Goal: Transaction & Acquisition: Purchase product/service

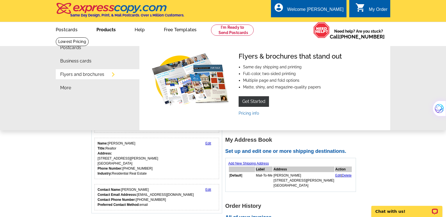
click at [98, 75] on link "Flyers and brochures" at bounding box center [82, 74] width 44 height 4
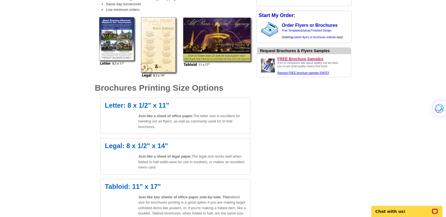
scroll to position [117, 0]
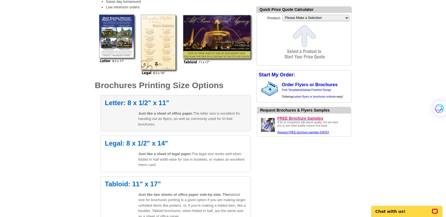
click at [147, 105] on h2 "Letter: 8 x 1/2" x 11"" at bounding box center [176, 103] width 142 height 7
select select "6"
click at [138, 101] on h2 "Letter: 8 x 1/2" x 11"" at bounding box center [176, 103] width 142 height 7
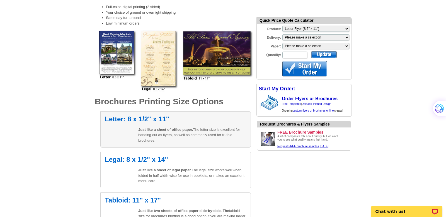
scroll to position [102, 0]
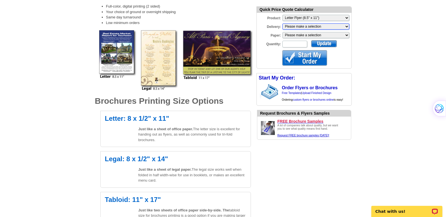
click at [331, 27] on select "Please make a selection Print + Address+USPS First Class Print-Only+Shipped To …" at bounding box center [316, 26] width 67 height 6
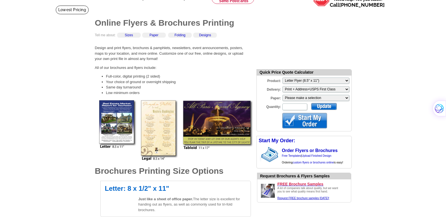
scroll to position [31, 0]
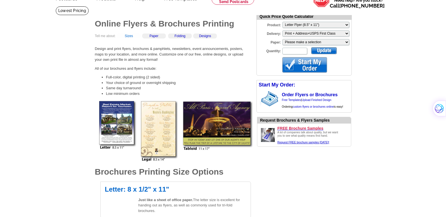
click at [129, 35] on link "Sizes" at bounding box center [129, 36] width 8 height 4
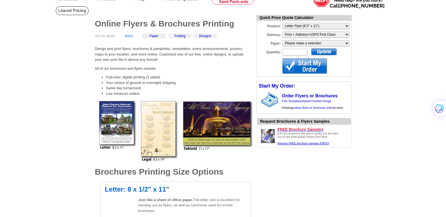
scroll to position [198, 0]
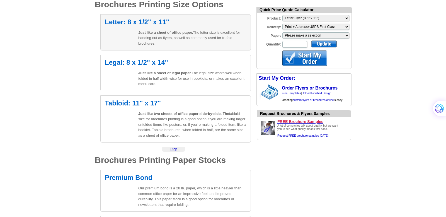
click at [148, 26] on div "Letter: 8 x 1/2" x 11" Just like a sheet of office paper. The letter size is ex…" at bounding box center [175, 32] width 151 height 37
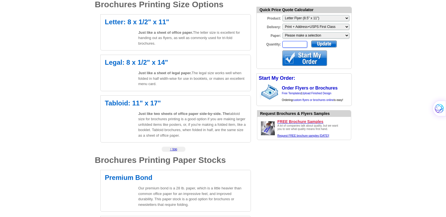
click at [299, 44] on input "Quantity:" at bounding box center [295, 44] width 25 height 7
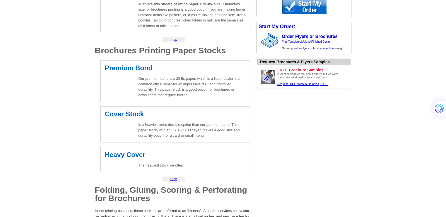
scroll to position [309, 0]
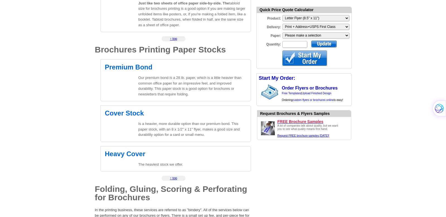
click at [183, 83] on p "Our premium bond is a 28 lb. paper, which is a little heavier than common offic…" at bounding box center [192, 86] width 108 height 22
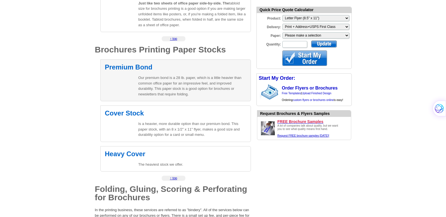
click at [134, 76] on div "Premium Bond Our premium bond is a 28 lb. paper, which is a little heavier than…" at bounding box center [175, 80] width 151 height 42
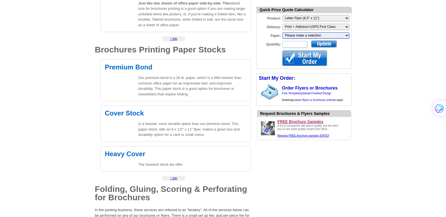
click at [328, 35] on select "Please make a selection Regular Bond Paper Gloss Cover" at bounding box center [316, 35] width 67 height 6
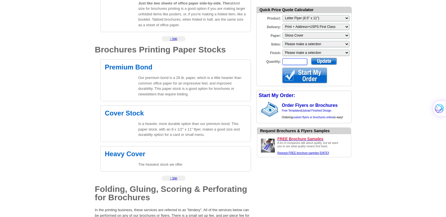
click at [298, 58] on input "Quantity:" at bounding box center [295, 61] width 25 height 7
type input "570"
click at [329, 61] on div at bounding box center [324, 61] width 26 height 7
click at [304, 76] on div at bounding box center [305, 75] width 45 height 15
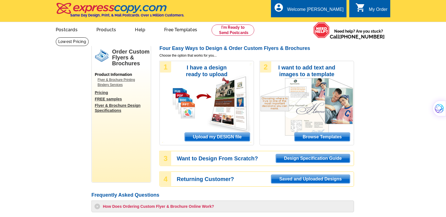
click at [310, 136] on span "Browse Templates" at bounding box center [322, 137] width 55 height 8
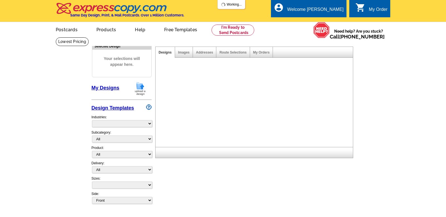
select select "2"
select select "6"
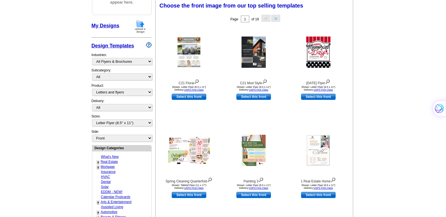
scroll to position [85, 0]
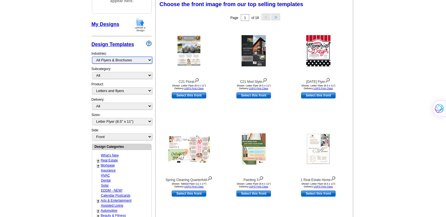
click at [129, 61] on select "What's New Real Estate Mortgage Insurance HVAC Dental Solar EDDM - NEW! Calenda…" at bounding box center [122, 60] width 60 height 7
select select "785"
click at [92, 57] on select "What's New Real Estate Mortgage Insurance HVAC Dental Solar EDDM - NEW! Calenda…" at bounding box center [122, 60] width 60 height 7
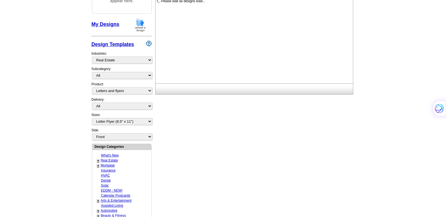
click at [123, 71] on div "Subcategory: All RE/MAX® Referrals Keller Williams® Berkshire Hathaway Home Ser…" at bounding box center [121, 73] width 60 height 15
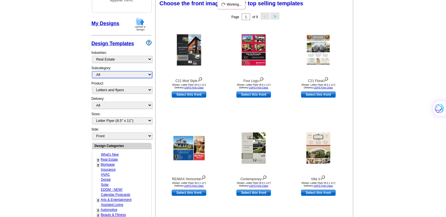
click at [121, 74] on select "All RE/MAX® Referrals Keller Williams® Berkshire Hathaway Home Services Century…" at bounding box center [122, 74] width 60 height 7
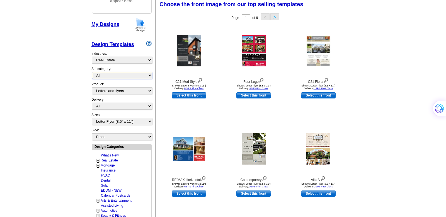
scroll to position [86, 0]
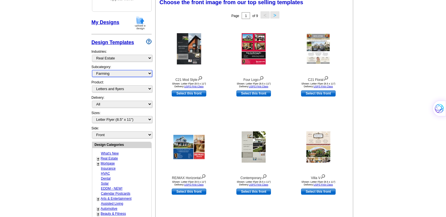
click at [92, 70] on select "All RE/MAX® Referrals Keller Williams® Berkshire Hathaway Home Services Century…" at bounding box center [122, 73] width 60 height 7
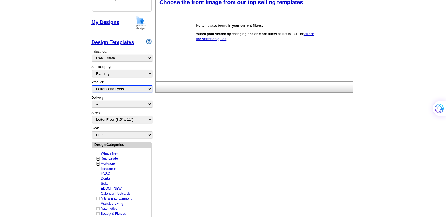
click at [136, 88] on select "All Postcards Letters and flyers Business Cards Door Hangers Greeting Cards" at bounding box center [122, 88] width 60 height 7
click at [145, 73] on select "All RE/MAX® Referrals Keller Williams® Berkshire Hathaway Home Services Century…" at bounding box center [122, 73] width 60 height 7
select select "785"
click at [92, 70] on select "All RE/MAX® Referrals Keller Williams® Berkshire Hathaway Home Services Century…" at bounding box center [122, 73] width 60 height 7
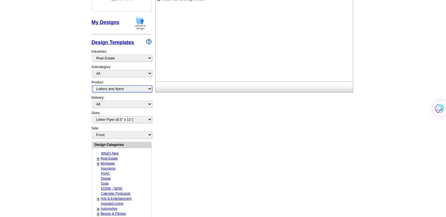
click at [134, 89] on select "All Postcards Letters and flyers Business Cards Door Hangers Greeting Cards" at bounding box center [122, 88] width 60 height 7
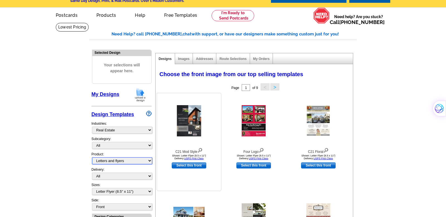
scroll to position [0, 0]
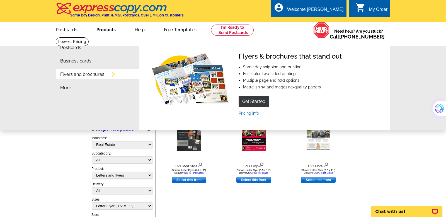
click at [91, 74] on link "Flyers and brochures" at bounding box center [82, 74] width 44 height 4
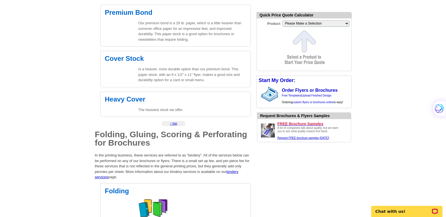
scroll to position [364, 0]
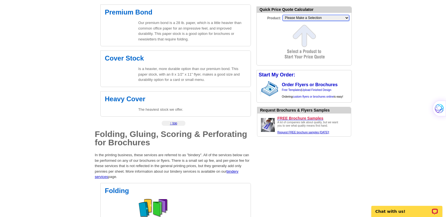
click at [317, 18] on select "Please Make a Selection Jumbo Postcard (5.5" x 8.5") Regular Postcard (4.25" x …" at bounding box center [316, 18] width 67 height 6
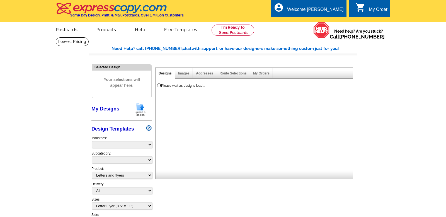
select select
select select "2"
select select "6"
select select "972"
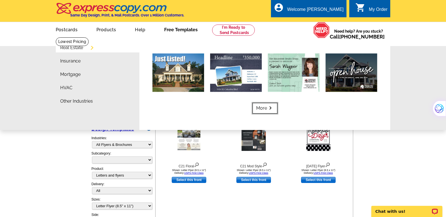
click at [260, 107] on link "More keyboard_arrow_right" at bounding box center [265, 108] width 25 height 11
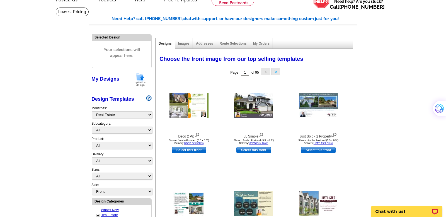
scroll to position [31, 0]
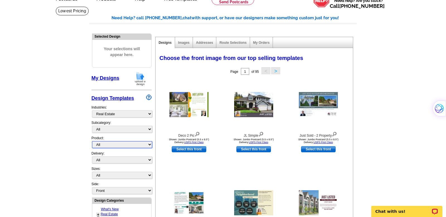
click at [104, 143] on select "All Postcards Letters and flyers Business Cards Door Hangers Greeting Cards" at bounding box center [122, 144] width 60 height 7
click at [144, 114] on select "What's New Real Estate Mortgage Insurance HVAC Dental Solar EDDM - NEW! Calenda…" at bounding box center [122, 113] width 60 height 7
select select "831"
click at [92, 110] on select "What's New Real Estate Mortgage Insurance HVAC Dental Solar EDDM - NEW! Calenda…" at bounding box center [122, 113] width 60 height 7
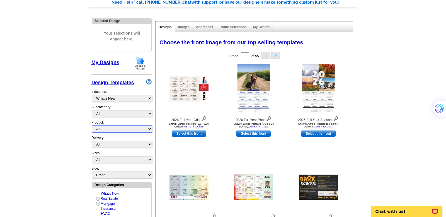
click at [115, 129] on select "All Postcards Letters and flyers Business Cards Door Hangers Greeting Cards" at bounding box center [122, 129] width 60 height 7
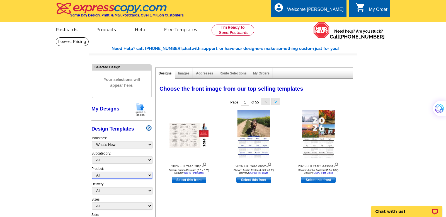
scroll to position [2, 0]
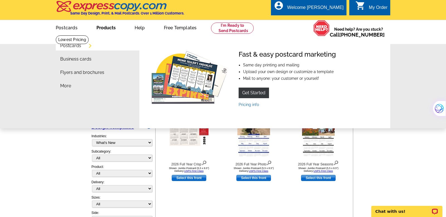
click at [110, 26] on link "Products" at bounding box center [106, 27] width 37 height 13
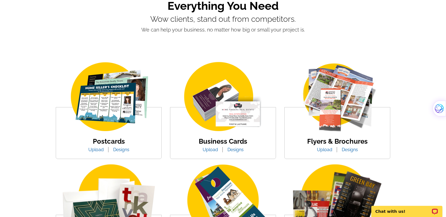
scroll to position [52, 0]
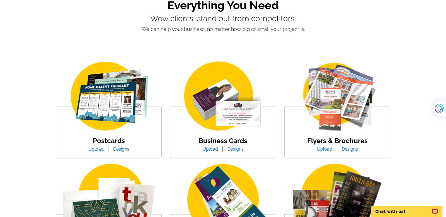
click at [349, 150] on link "Designs" at bounding box center [350, 148] width 25 height 5
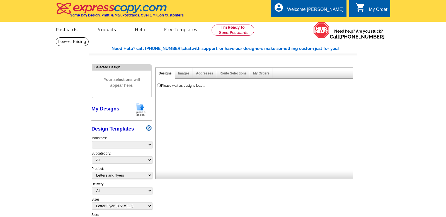
select select "2"
select select "6"
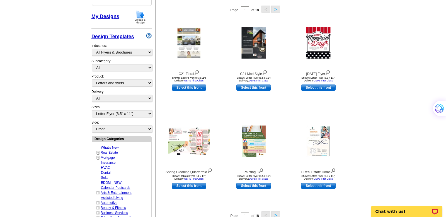
scroll to position [94, 0]
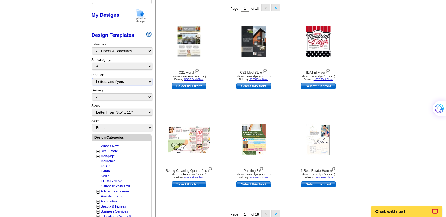
click at [144, 81] on select "All Postcards Letters and flyers Business Cards Door Hangers Greeting Cards" at bounding box center [122, 81] width 60 height 7
click at [92, 78] on select "All Postcards Letters and flyers Business Cards Door Hangers Greeting Cards" at bounding box center [122, 81] width 60 height 7
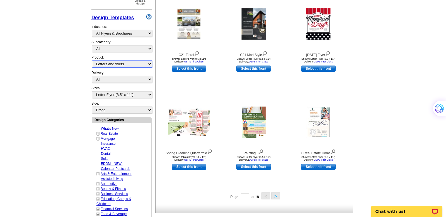
scroll to position [112, 0]
click at [115, 133] on link "Real Estate" at bounding box center [109, 134] width 17 height 4
select select "785"
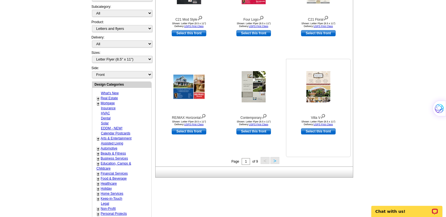
scroll to position [147, 0]
click at [277, 160] on button ">" at bounding box center [275, 160] width 9 height 7
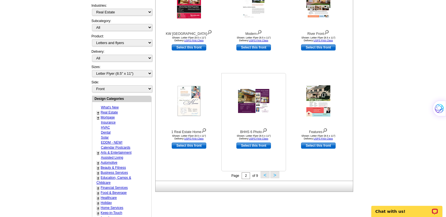
scroll to position [133, 0]
click at [275, 175] on button ">" at bounding box center [275, 174] width 9 height 7
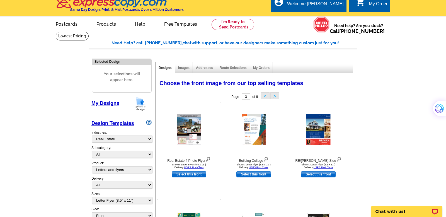
scroll to position [0, 0]
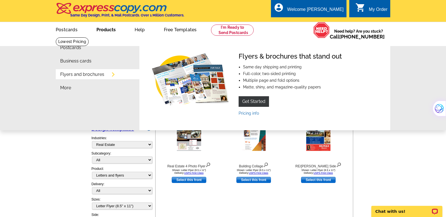
click at [76, 76] on link "Flyers and brochures" at bounding box center [82, 74] width 44 height 4
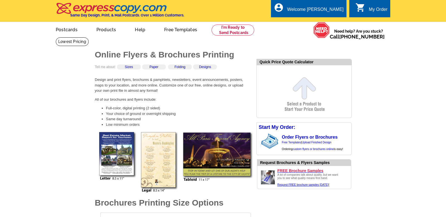
click at [254, 101] on div "Quick Price Quote Calculator Start My Order: Order Flyers or Brochures Free Tem…" at bounding box center [304, 122] width 106 height 141
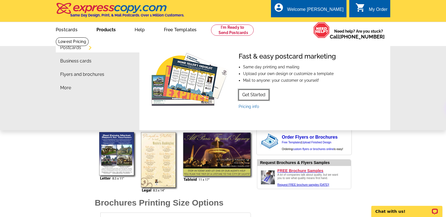
click at [245, 94] on link "Get Started" at bounding box center [254, 95] width 30 height 11
